Goal: Find specific page/section: Find specific page/section

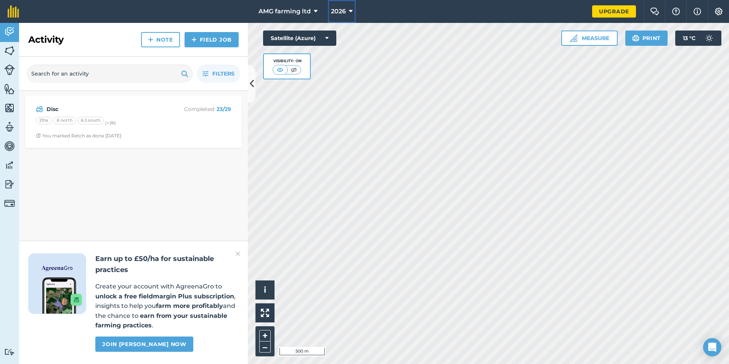
click at [353, 9] on icon at bounding box center [351, 11] width 4 height 9
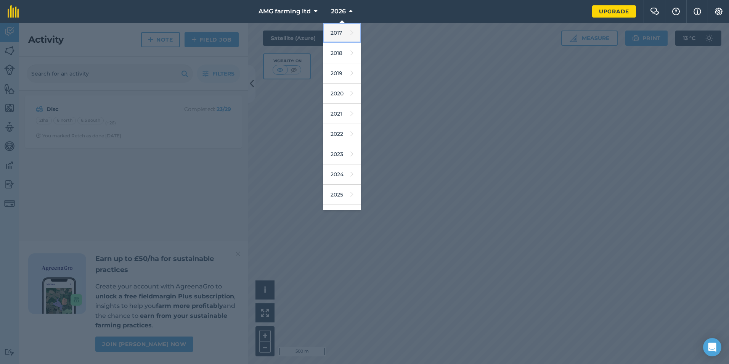
click at [342, 28] on link "2017" at bounding box center [342, 33] width 38 height 20
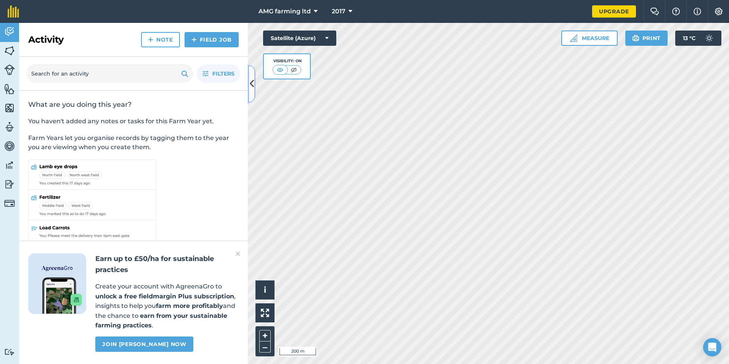
click at [250, 93] on button at bounding box center [252, 84] width 8 height 38
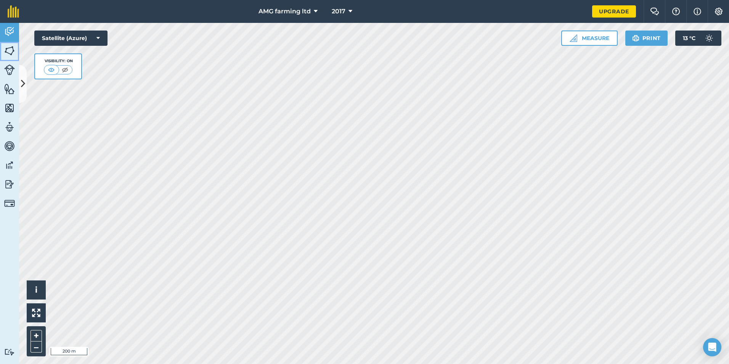
click at [11, 52] on img at bounding box center [9, 50] width 11 height 11
click at [11, 31] on img at bounding box center [9, 31] width 11 height 11
click at [10, 43] on link "Fields" at bounding box center [9, 51] width 19 height 19
click at [23, 80] on icon at bounding box center [23, 83] width 4 height 13
